Goal: Information Seeking & Learning: Learn about a topic

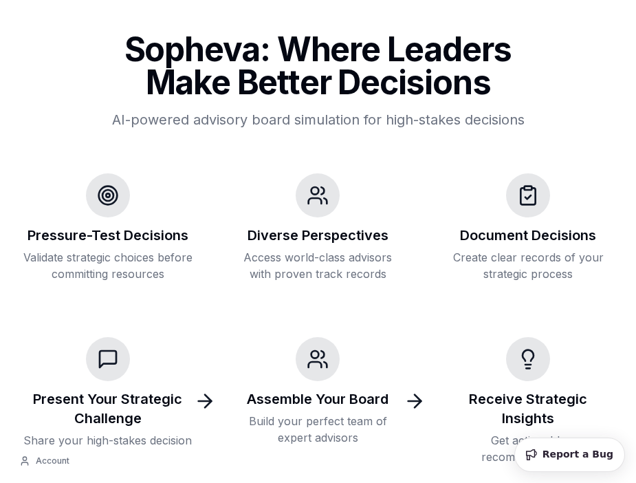
scroll to position [83, 0]
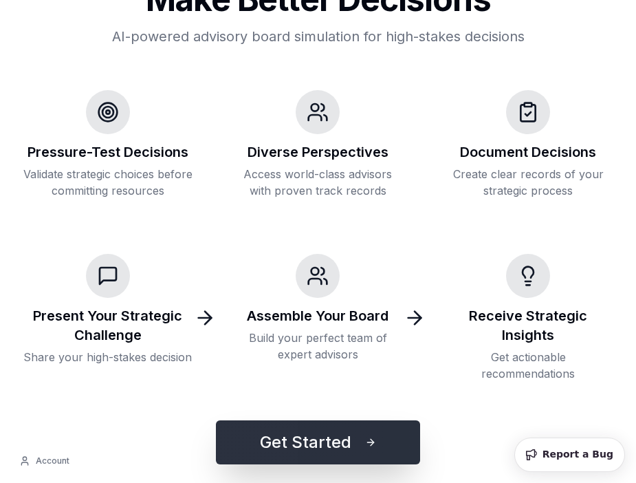
click at [318, 439] on button "Get Started" at bounding box center [318, 442] width 204 height 44
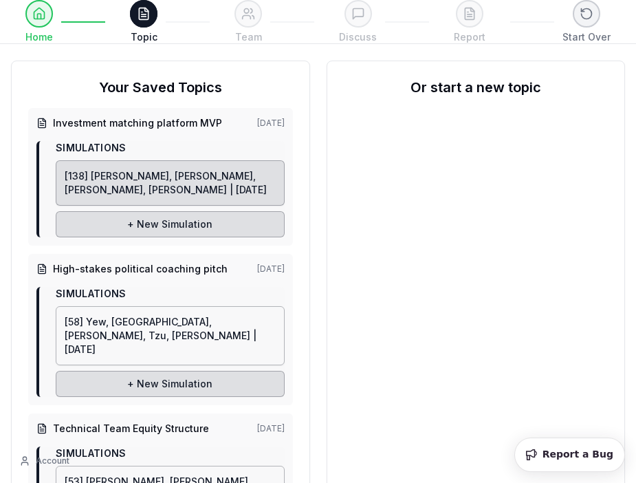
click at [216, 179] on span "[138] [PERSON_NAME], [PERSON_NAME], [PERSON_NAME], [PERSON_NAME] | [DATE]" at bounding box center [166, 182] width 202 height 25
